Goal: Information Seeking & Learning: Check status

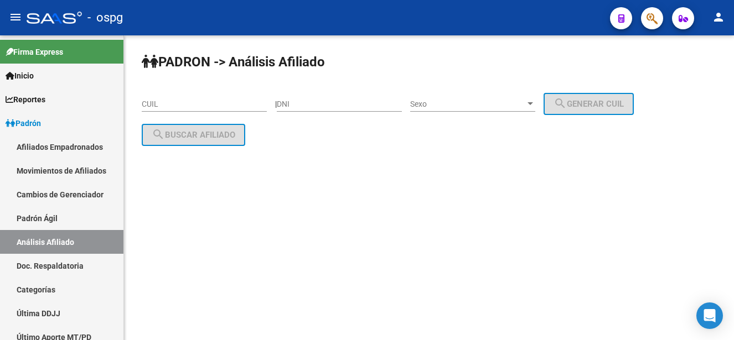
drag, startPoint x: 154, startPoint y: 102, endPoint x: 225, endPoint y: 142, distance: 81.3
click at [157, 103] on input "CUIL" at bounding box center [204, 104] width 125 height 9
drag, startPoint x: 225, startPoint y: 142, endPoint x: 172, endPoint y: 103, distance: 65.4
paste input "20-30021553-0"
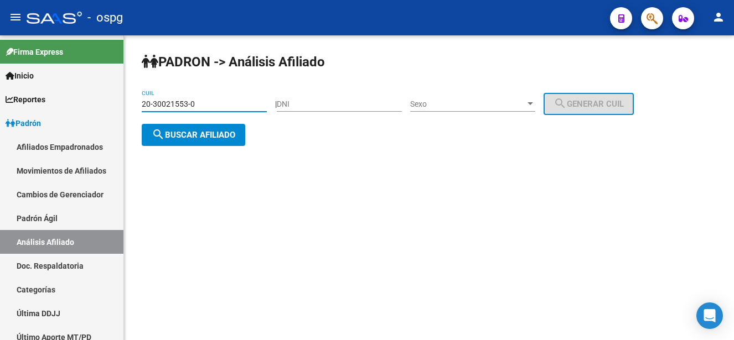
type input "20-30021553-0"
click at [214, 134] on span "search Buscar afiliado" at bounding box center [194, 135] width 84 height 10
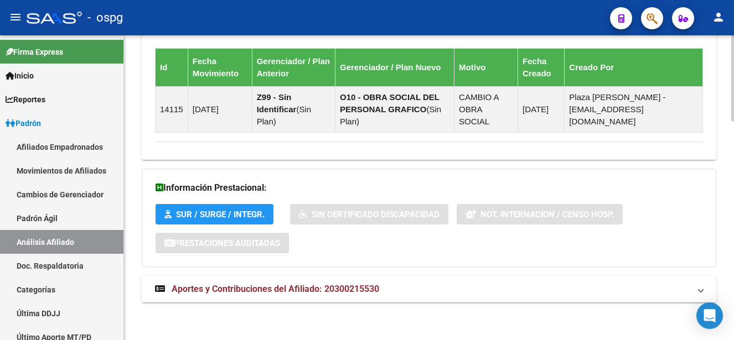
scroll to position [781, 0]
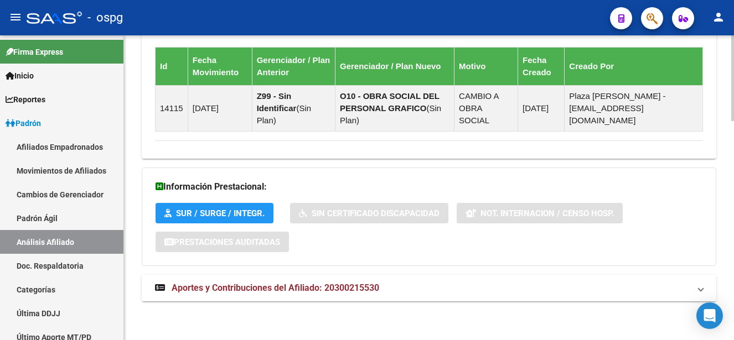
drag, startPoint x: 369, startPoint y: 288, endPoint x: 401, endPoint y: 288, distance: 31.5
click at [372, 288] on span "Aportes y Contribuciones del Afiliado: 20300215530" at bounding box center [276, 288] width 208 height 11
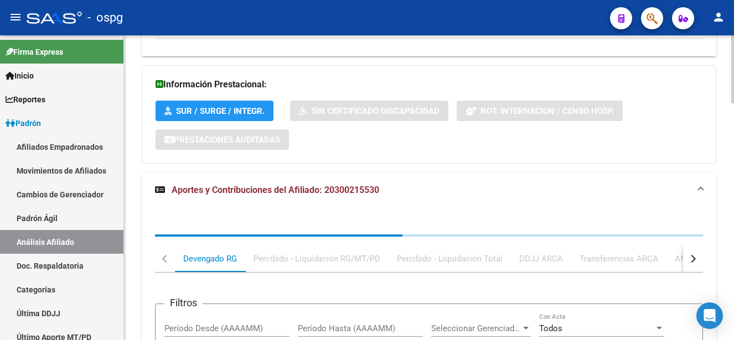
scroll to position [892, 0]
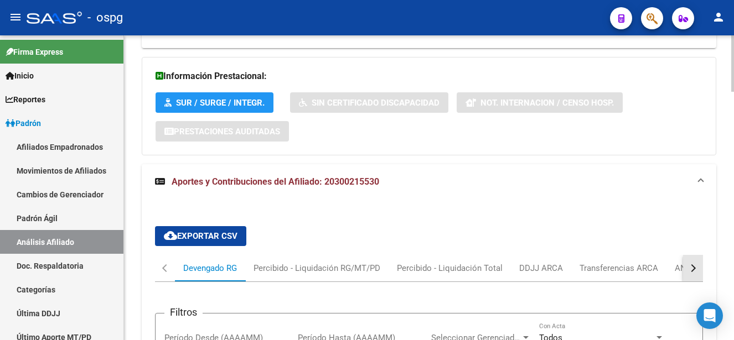
click at [692, 268] on div "button" at bounding box center [692, 269] width 8 height 8
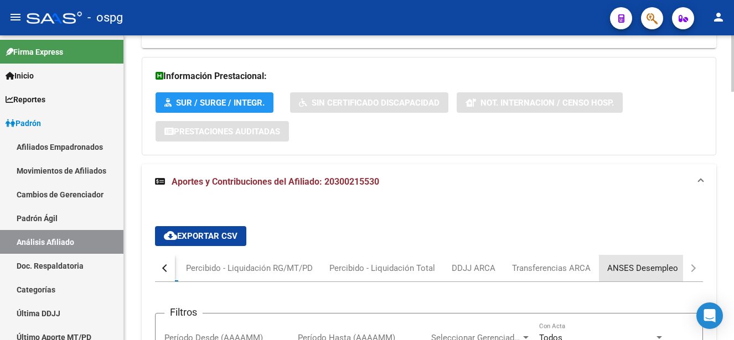
click at [646, 265] on div "ANSES Desempleo" at bounding box center [642, 268] width 71 height 12
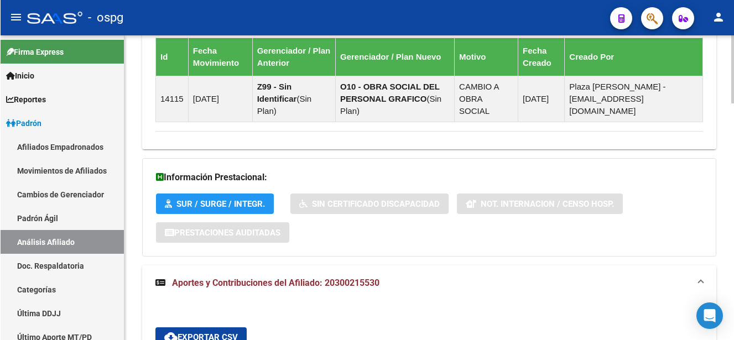
scroll to position [1058, 0]
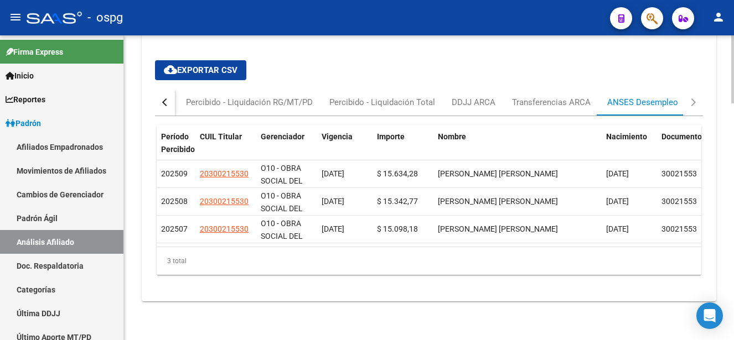
click at [654, 103] on div "ANSES Desempleo" at bounding box center [642, 102] width 71 height 12
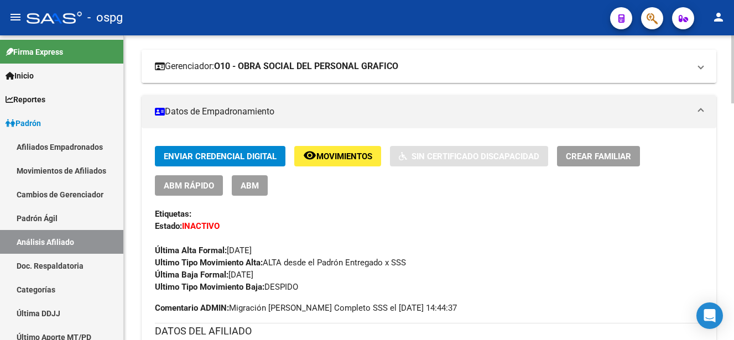
scroll to position [0, 0]
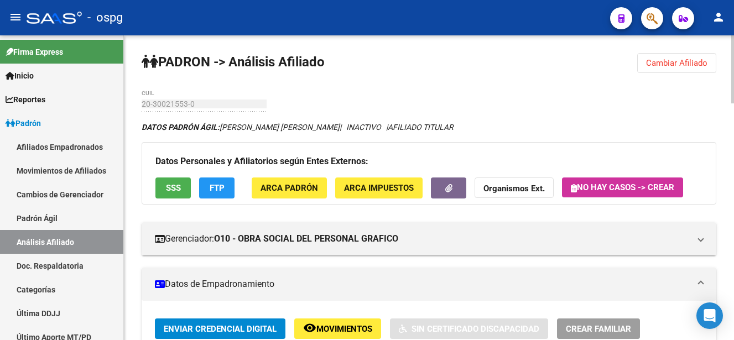
drag, startPoint x: 680, startPoint y: 68, endPoint x: 271, endPoint y: 154, distance: 418.5
click at [670, 69] on button "Cambiar Afiliado" at bounding box center [676, 63] width 79 height 20
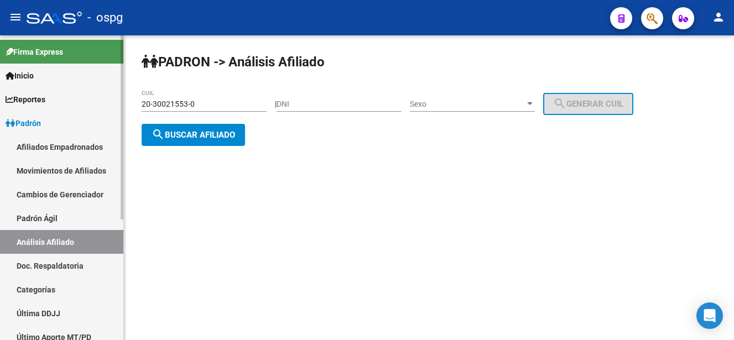
click at [30, 82] on mat-sidenav-container "Firma Express Inicio Calendario SSS Instructivos Contacto OS Reportes Ingresos …" at bounding box center [367, 187] width 734 height 305
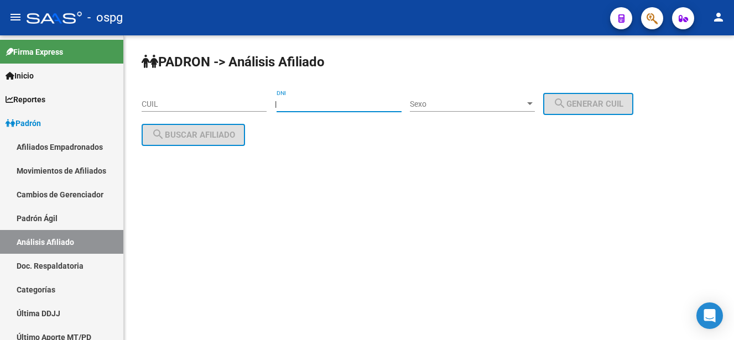
drag, startPoint x: 314, startPoint y: 103, endPoint x: 314, endPoint y: 112, distance: 8.9
click at [314, 111] on div "DNI" at bounding box center [339, 101] width 125 height 22
type input "38776218"
click at [508, 97] on div "Sexo Sexo" at bounding box center [472, 101] width 125 height 22
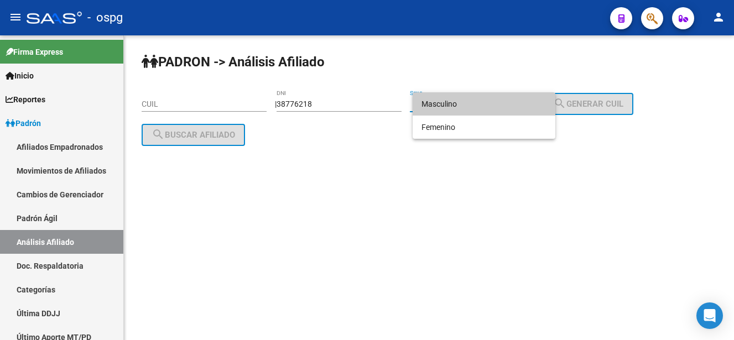
drag, startPoint x: 452, startPoint y: 106, endPoint x: 527, endPoint y: 109, distance: 74.8
click at [510, 109] on span "Masculino" at bounding box center [484, 103] width 125 height 23
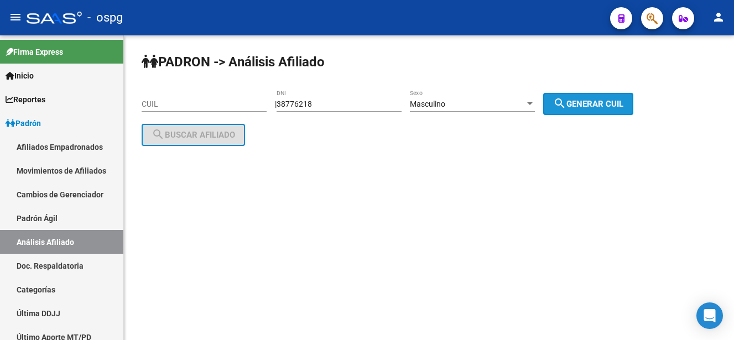
drag, startPoint x: 527, startPoint y: 109, endPoint x: 426, endPoint y: 111, distance: 100.7
click at [584, 104] on span "search Generar CUIL" at bounding box center [588, 104] width 70 height 10
type input "20-38776218-4"
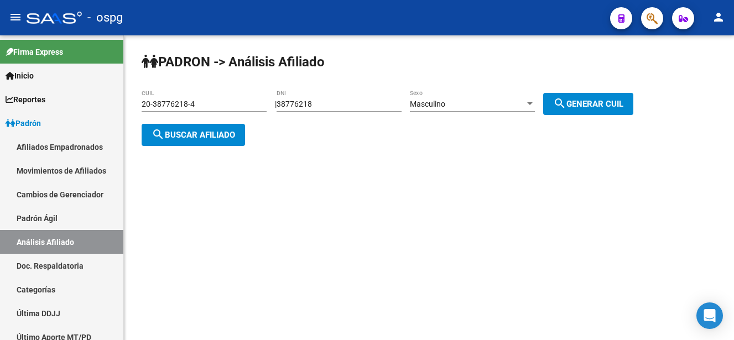
click at [216, 138] on span "search Buscar afiliado" at bounding box center [194, 135] width 84 height 10
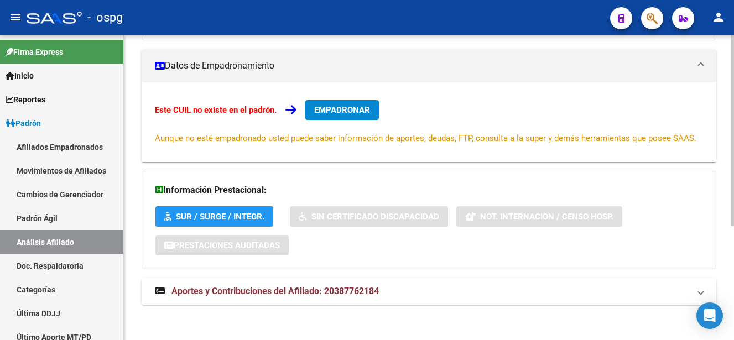
scroll to position [183, 0]
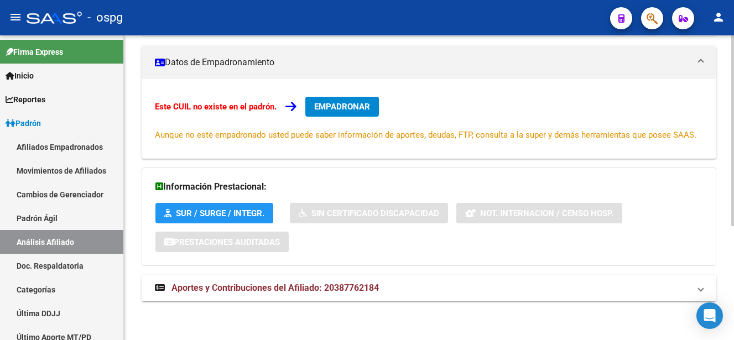
drag, startPoint x: 351, startPoint y: 287, endPoint x: 417, endPoint y: 265, distance: 68.9
click at [352, 287] on span "Aportes y Contribuciones del Afiliado: 20387762184" at bounding box center [276, 288] width 208 height 11
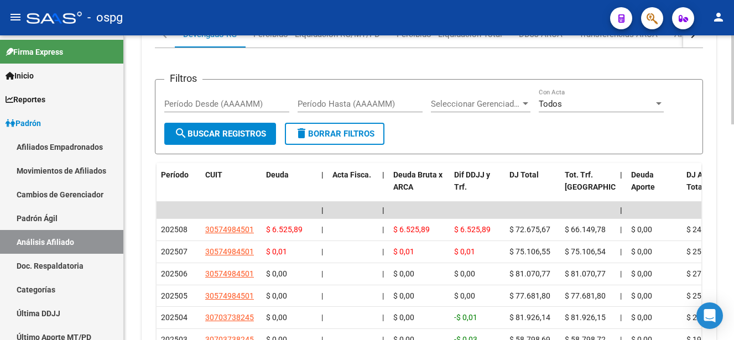
scroll to position [635, 0]
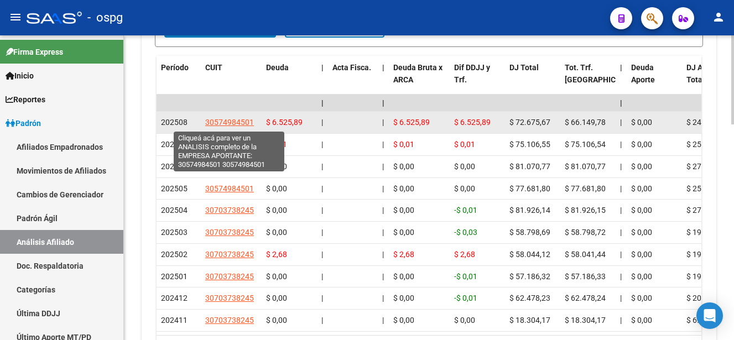
click at [222, 123] on span "30574984501" at bounding box center [229, 122] width 49 height 9
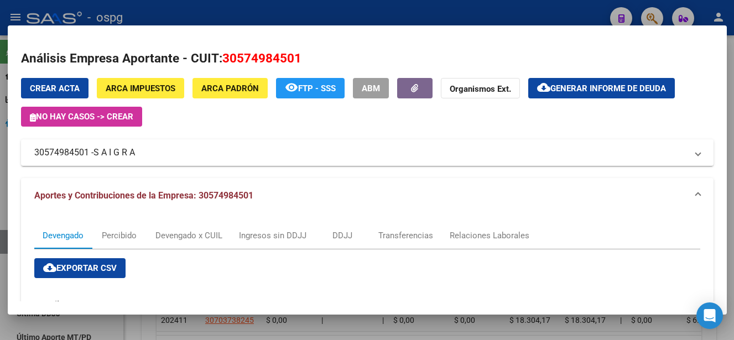
click at [487, 7] on div at bounding box center [367, 170] width 734 height 340
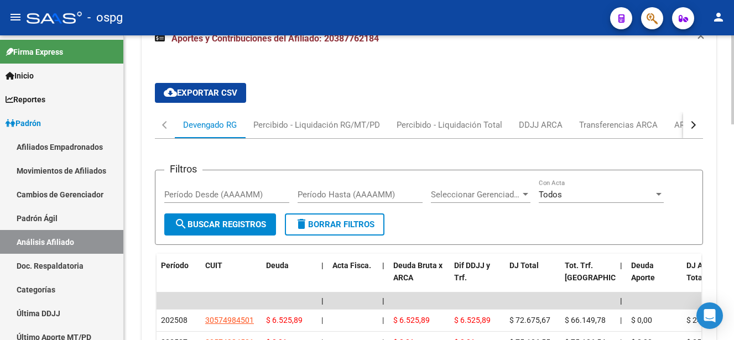
scroll to position [413, 0]
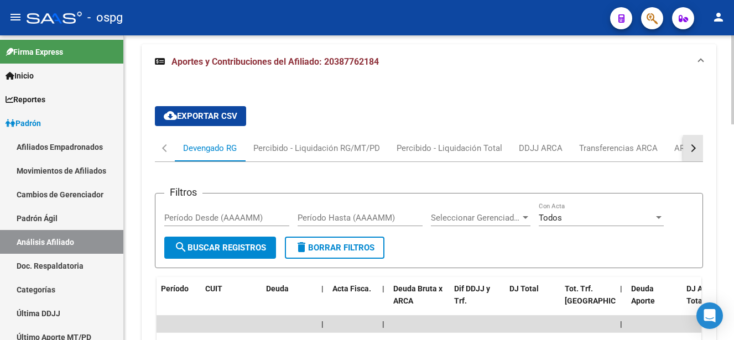
click at [693, 148] on div "button" at bounding box center [692, 148] width 8 height 8
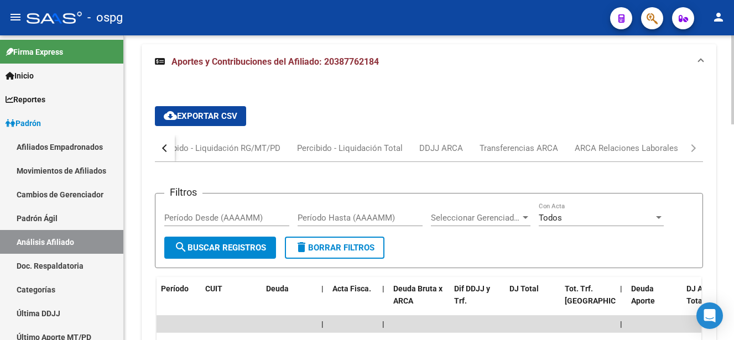
click at [665, 148] on mat-tab-header "Devengado RG Percibido - Liquidación RG/MT/PD Percibido - Liquidación Total DDJ…" at bounding box center [429, 148] width 548 height 27
click at [628, 148] on div "ARCA Relaciones Laborales" at bounding box center [626, 148] width 103 height 12
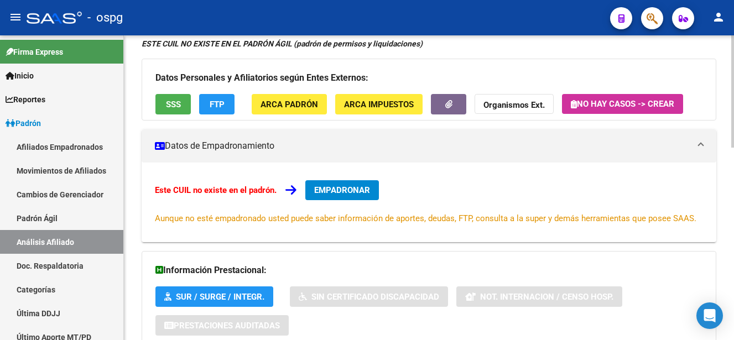
scroll to position [0, 0]
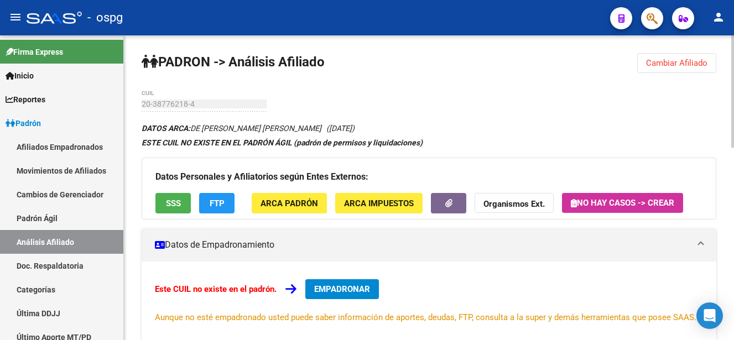
click at [159, 200] on button "SSS" at bounding box center [172, 203] width 35 height 20
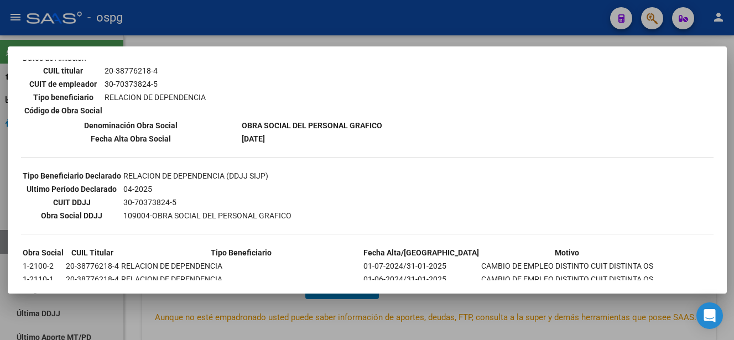
scroll to position [277, 0]
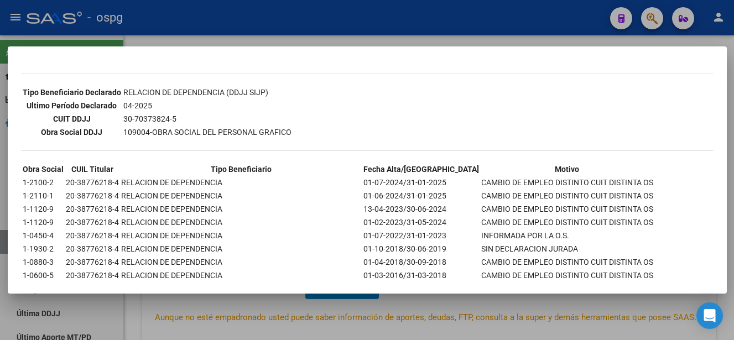
drag, startPoint x: 566, startPoint y: 37, endPoint x: 531, endPoint y: 48, distance: 36.4
click at [562, 37] on div at bounding box center [367, 170] width 734 height 340
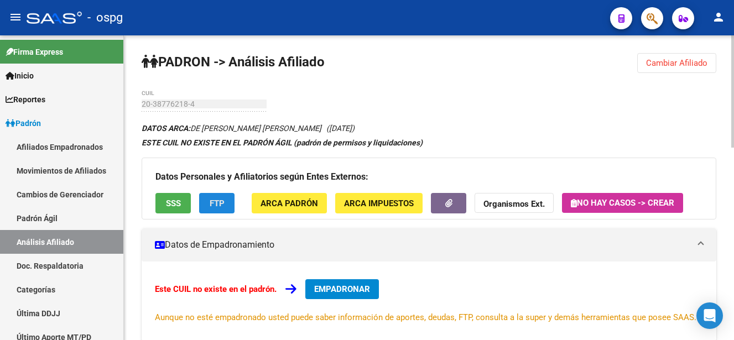
click at [210, 200] on span "FTP" at bounding box center [217, 204] width 15 height 10
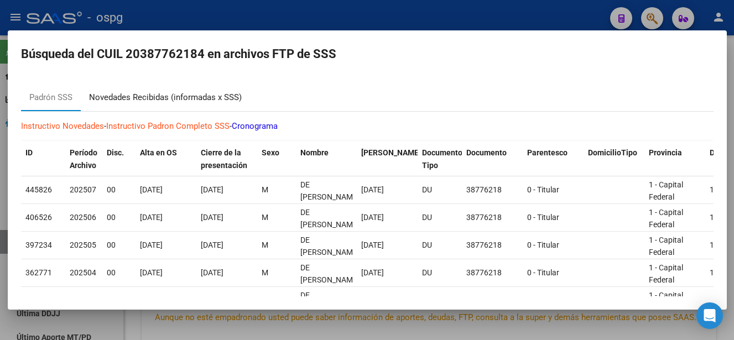
click at [160, 94] on div "Novedades Recibidas (informadas x SSS)" at bounding box center [165, 97] width 153 height 13
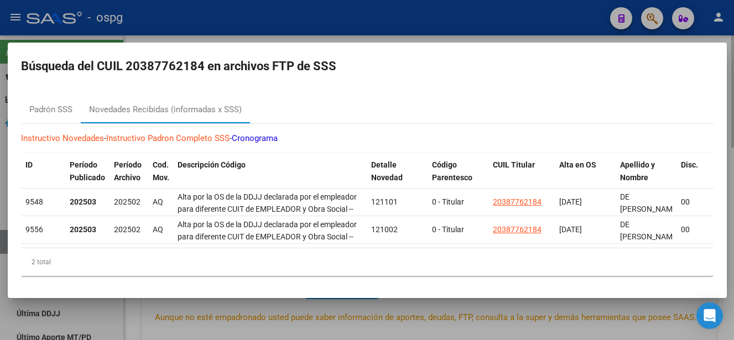
drag, startPoint x: 457, startPoint y: 19, endPoint x: 453, endPoint y: 37, distance: 18.1
click at [458, 28] on div at bounding box center [367, 170] width 734 height 340
